Goal: Obtain resource: Download file/media

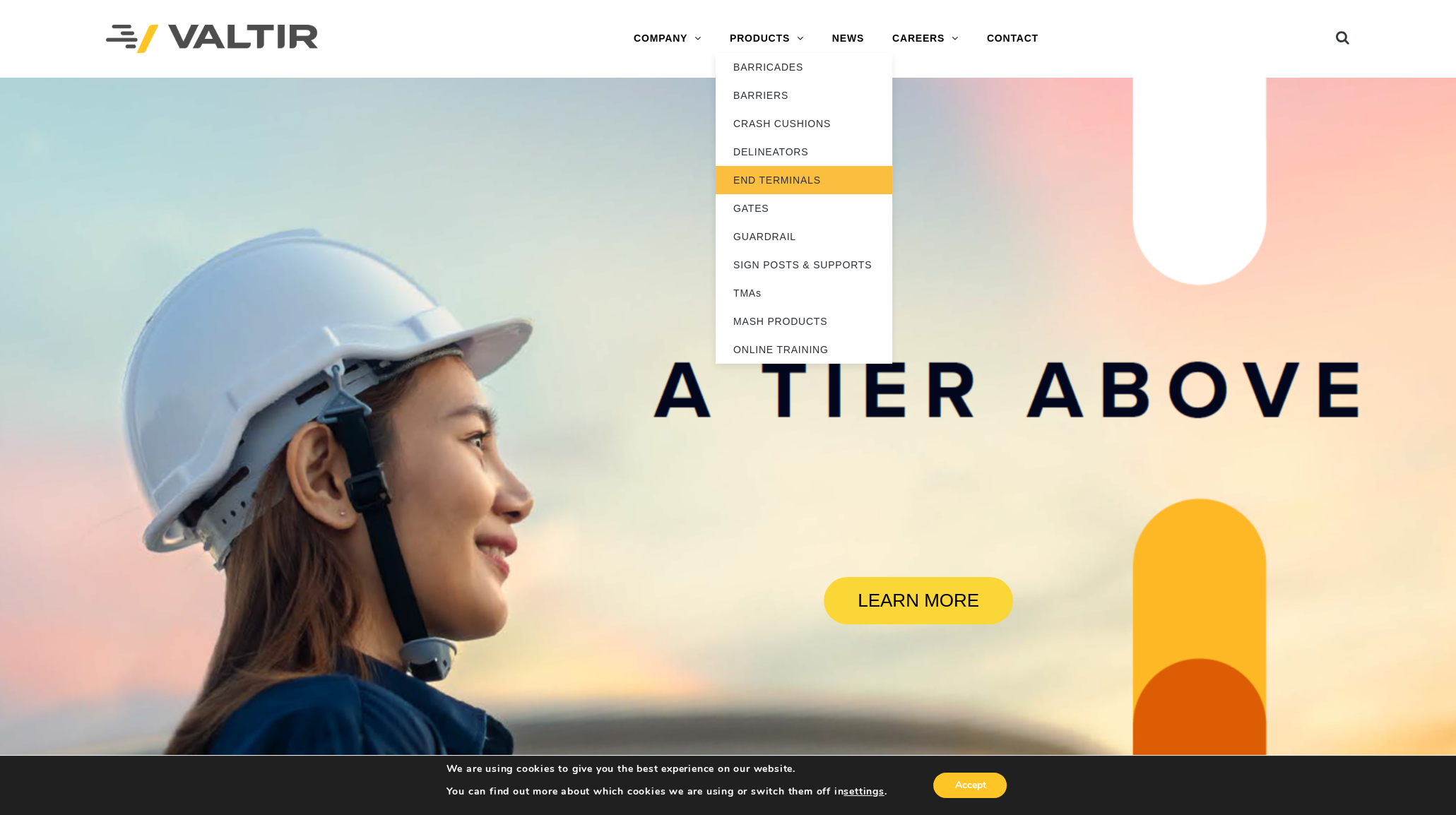
click at [800, 178] on link "END TERMINALS" at bounding box center [804, 180] width 177 height 28
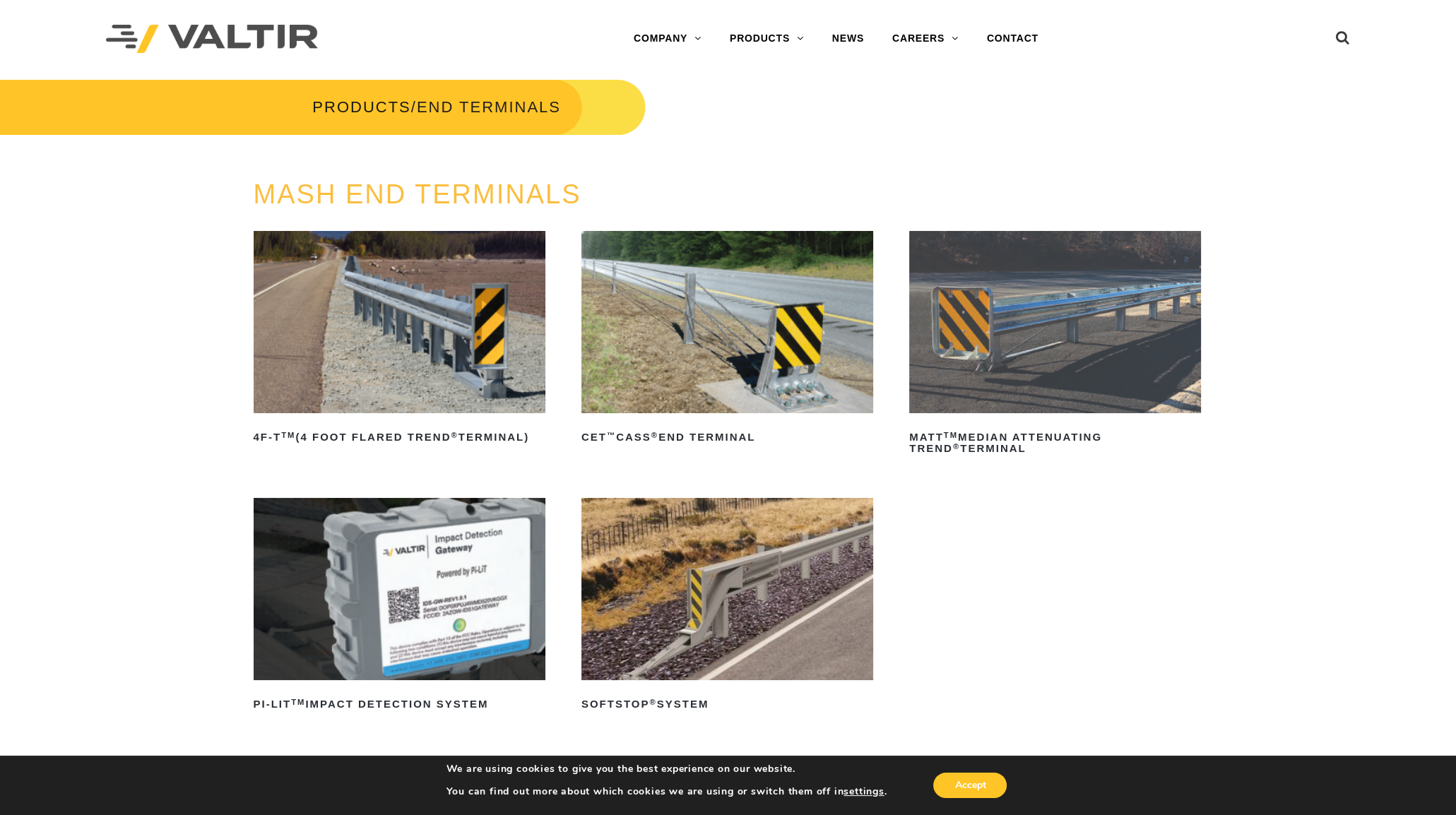
click at [373, 297] on img at bounding box center [400, 321] width 292 height 182
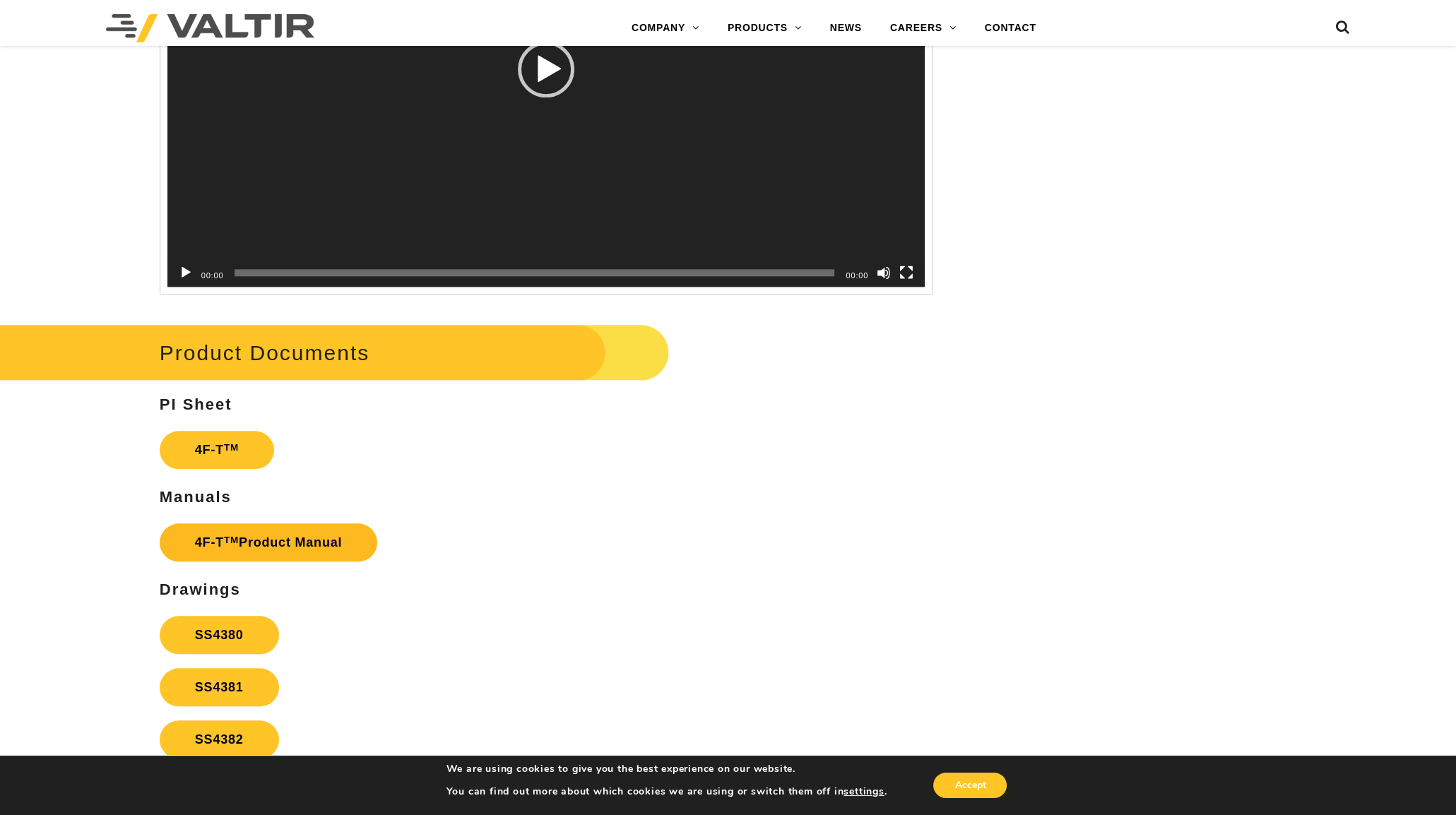
scroll to position [2736, 0]
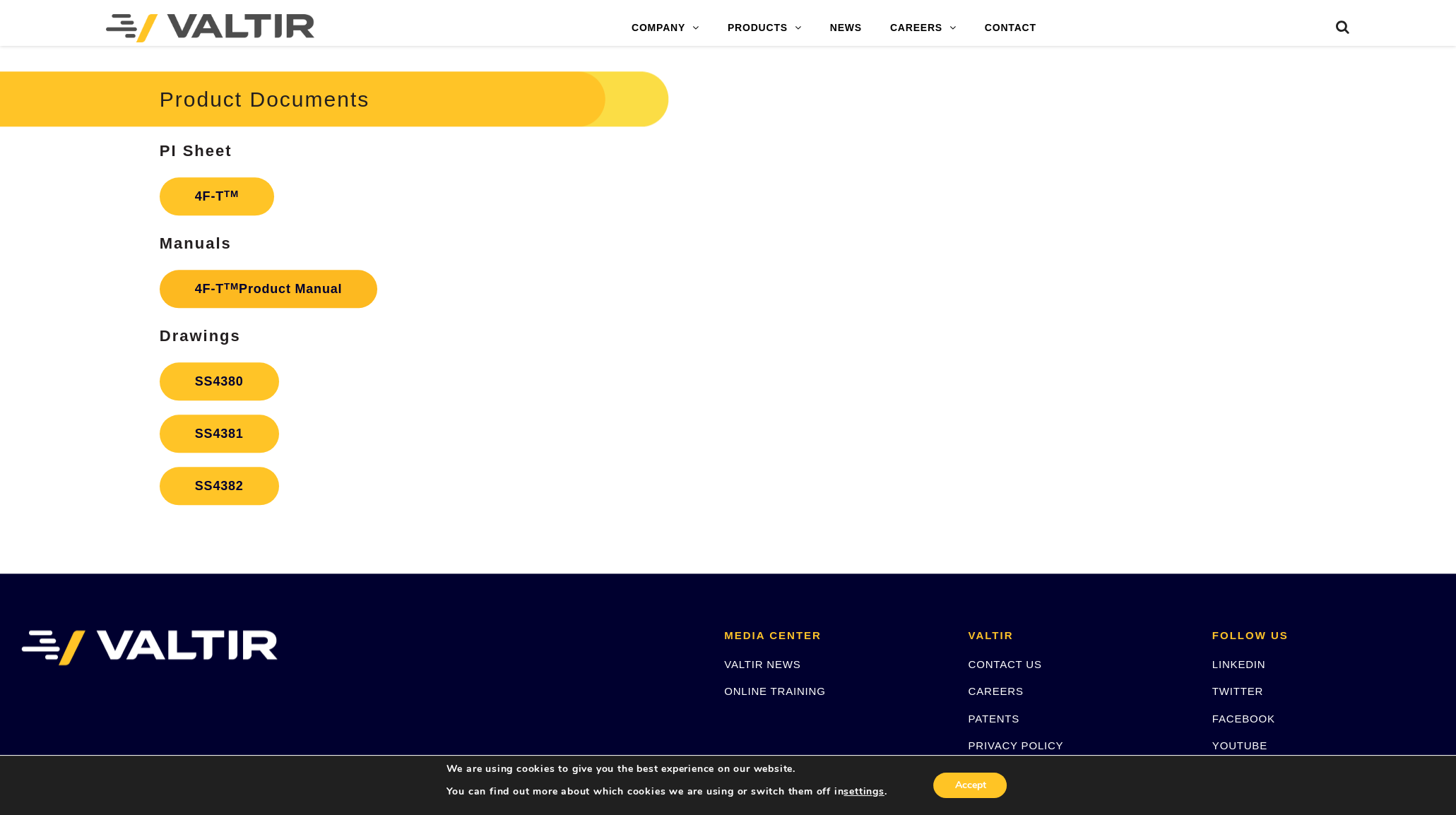
click at [233, 300] on link "4F-T TM Product Manual" at bounding box center [268, 288] width 218 height 38
